Goal: Obtain resource: Obtain resource

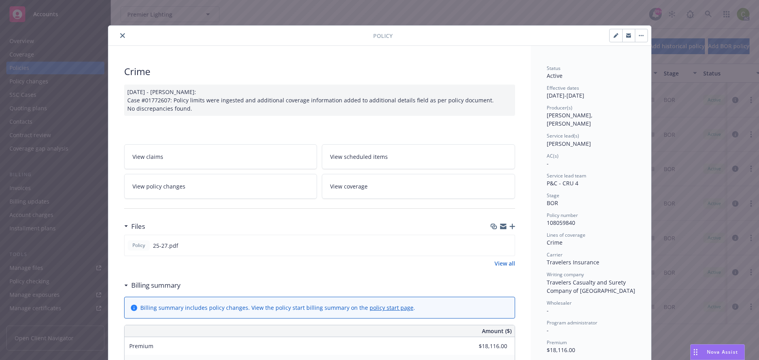
click at [120, 37] on icon "close" at bounding box center [122, 35] width 5 height 5
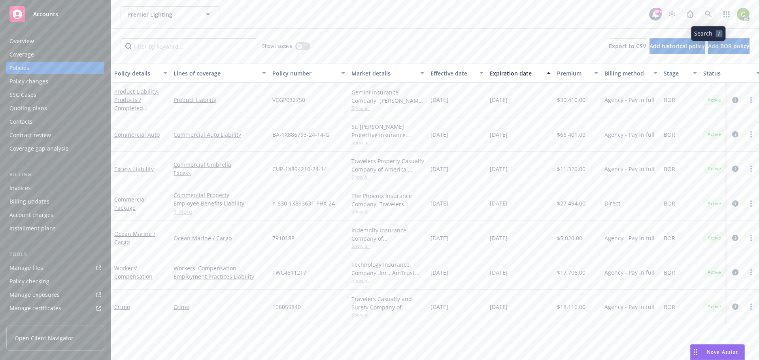
click at [711, 15] on icon at bounding box center [707, 14] width 7 height 7
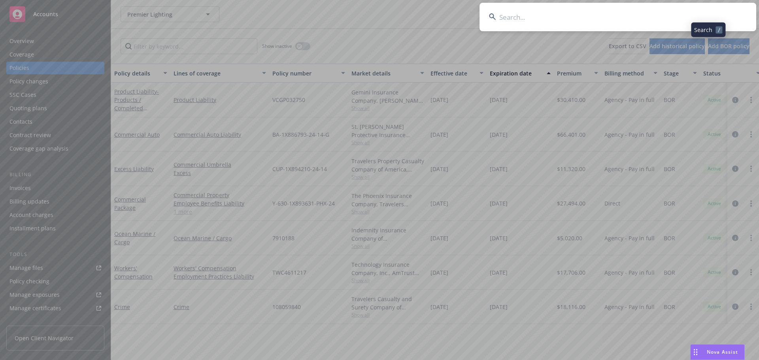
click at [605, 20] on input at bounding box center [617, 17] width 277 height 28
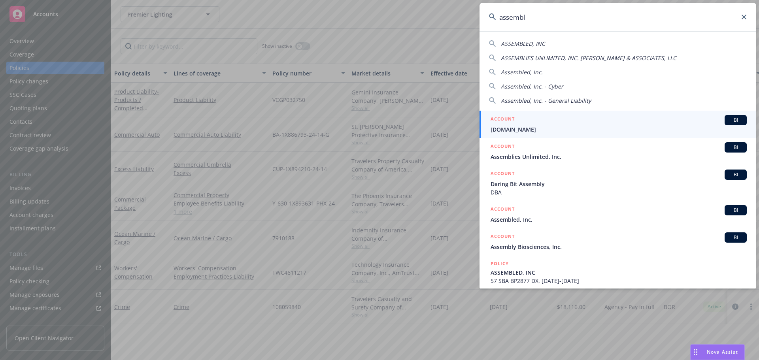
type input "assembly"
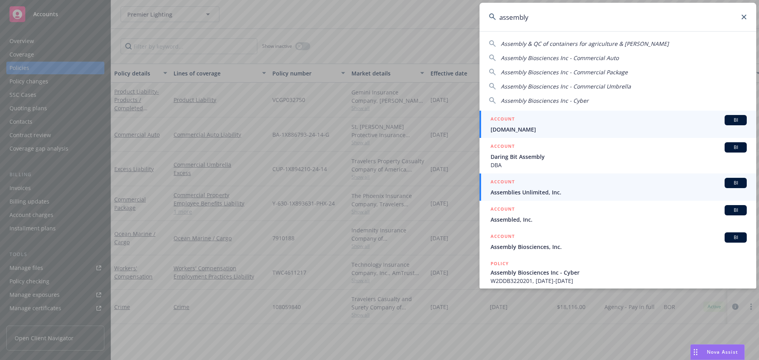
click at [642, 190] on span "Assemblies Unlimited, Inc." at bounding box center [618, 192] width 256 height 8
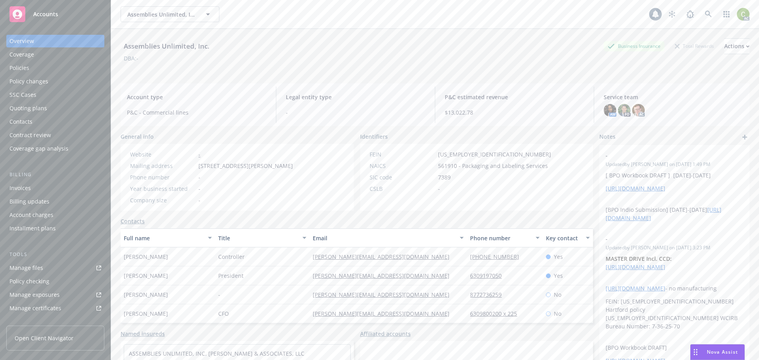
click at [43, 67] on div "Policies" at bounding box center [55, 68] width 92 height 13
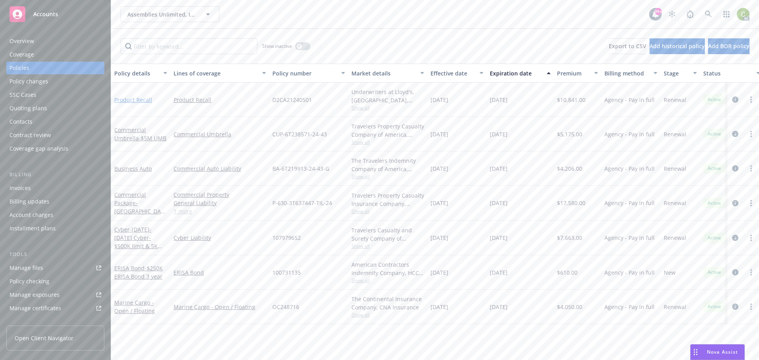
click at [130, 102] on link "Product Recall" at bounding box center [133, 100] width 38 height 8
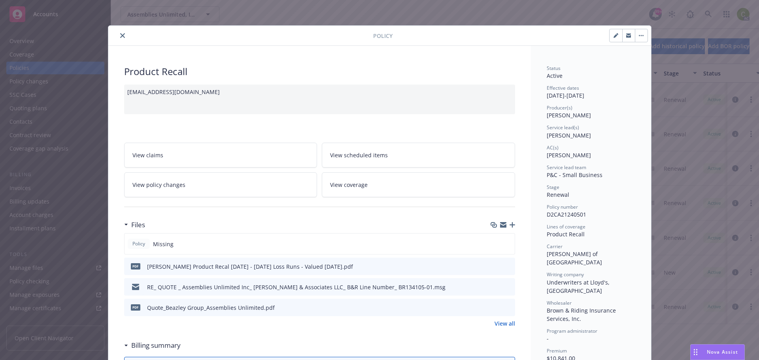
click at [120, 35] on icon "close" at bounding box center [122, 35] width 5 height 5
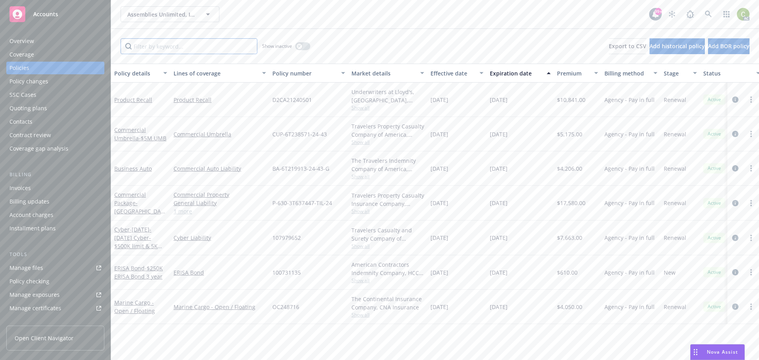
click at [224, 47] on input "Filter by keyword..." at bounding box center [188, 46] width 137 height 16
click at [302, 47] on button "button" at bounding box center [302, 46] width 15 height 8
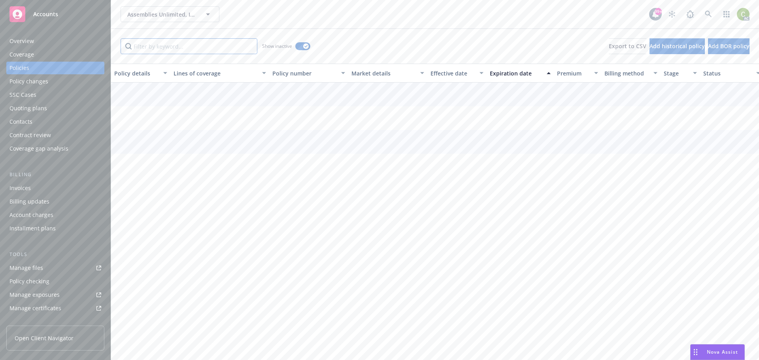
click at [201, 49] on input "Filter by keyword..." at bounding box center [188, 46] width 137 height 16
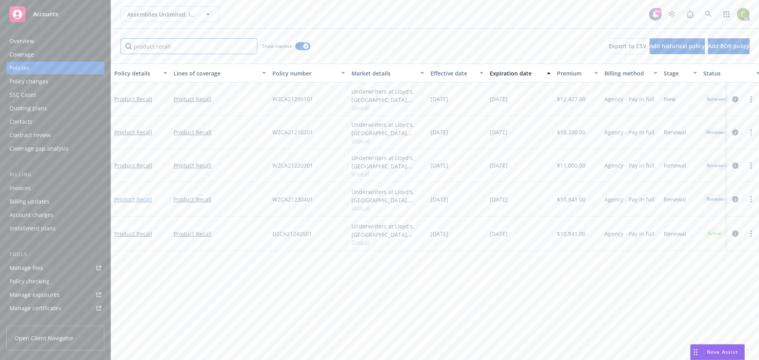
type input "product recall"
click at [138, 200] on link "Product Recall" at bounding box center [133, 200] width 38 height 8
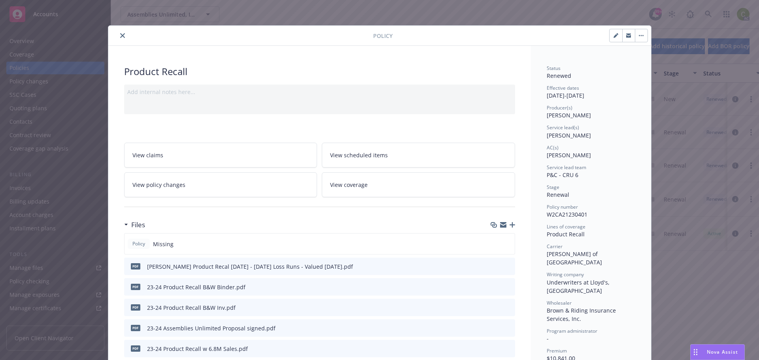
click at [120, 34] on icon "close" at bounding box center [122, 35] width 5 height 5
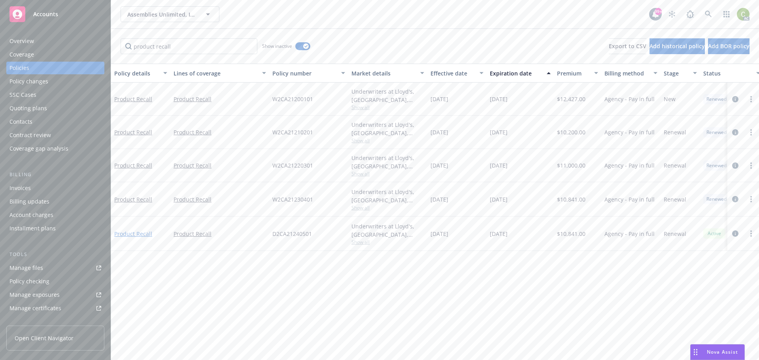
click at [140, 233] on link "Product Recall" at bounding box center [133, 234] width 38 height 8
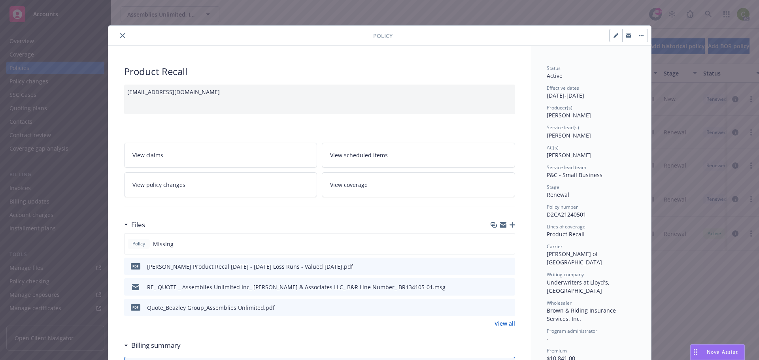
scroll to position [24, 0]
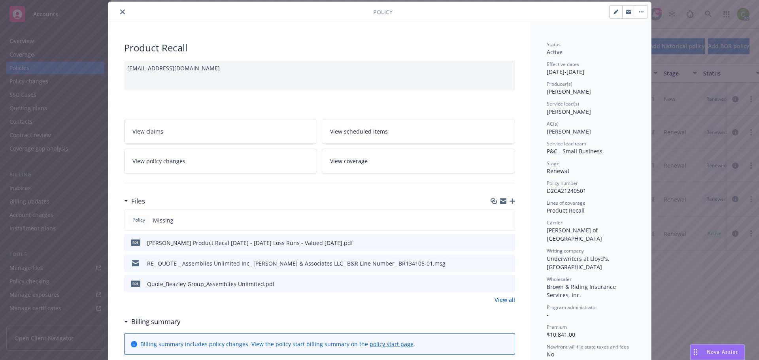
click at [508, 298] on link "View all" at bounding box center [504, 300] width 21 height 8
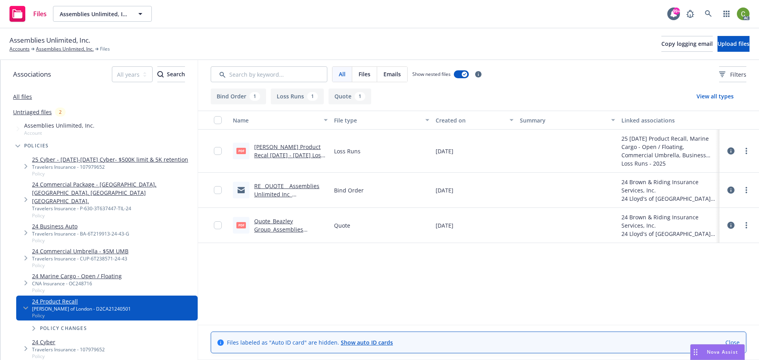
click at [278, 230] on link "Quote_Beazley Group_Assemblies Unlimited.pdf" at bounding box center [278, 229] width 49 height 24
drag, startPoint x: 58, startPoint y: 48, endPoint x: 66, endPoint y: 49, distance: 8.3
click at [58, 48] on link "Assemblies Unlimited, Inc." at bounding box center [65, 48] width 58 height 7
